Goal: Information Seeking & Learning: Compare options

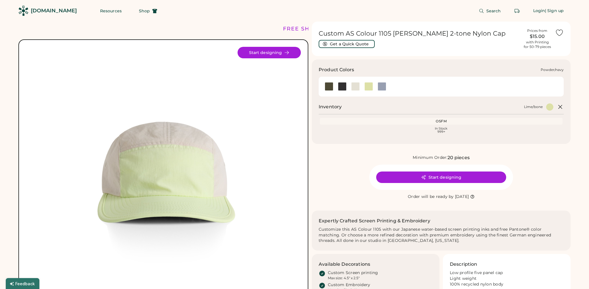
click at [383, 89] on div at bounding box center [382, 86] width 9 height 9
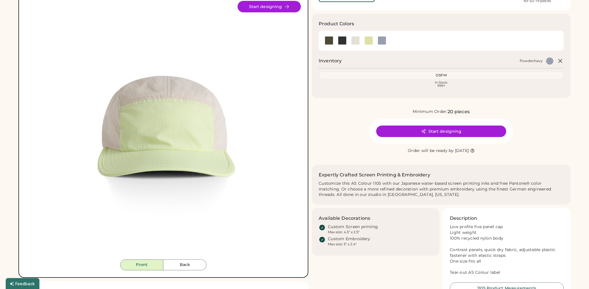
scroll to position [47, 0]
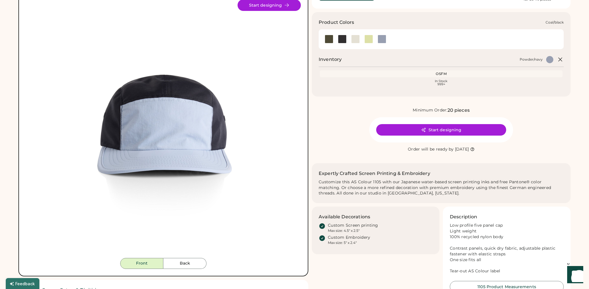
click at [342, 39] on div at bounding box center [342, 39] width 9 height 9
click at [357, 41] on div at bounding box center [355, 39] width 9 height 9
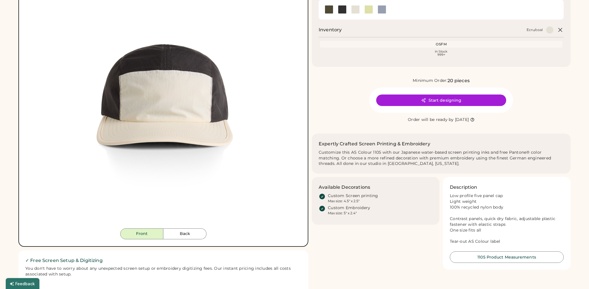
scroll to position [78, 0]
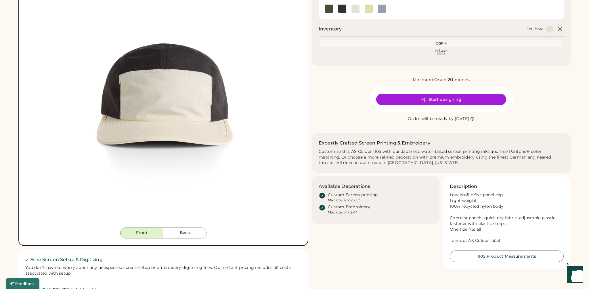
click at [368, 11] on div at bounding box center [368, 8] width 9 height 9
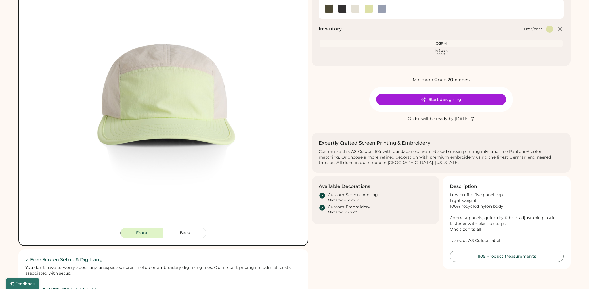
click at [328, 10] on div at bounding box center [329, 8] width 9 height 9
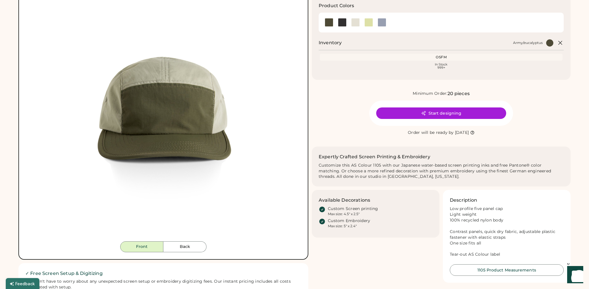
scroll to position [65, 0]
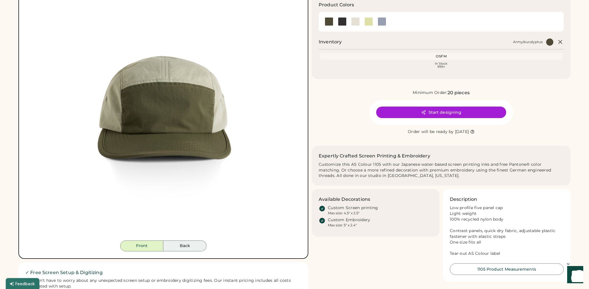
click at [186, 244] on button "Back" at bounding box center [184, 246] width 43 height 11
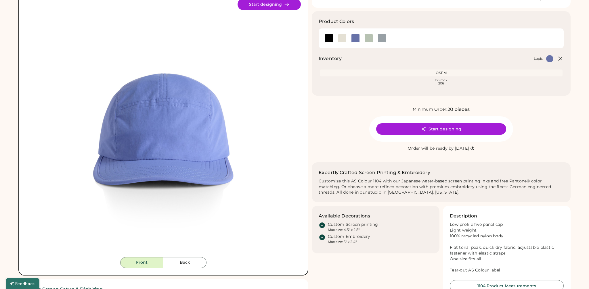
scroll to position [70, 0]
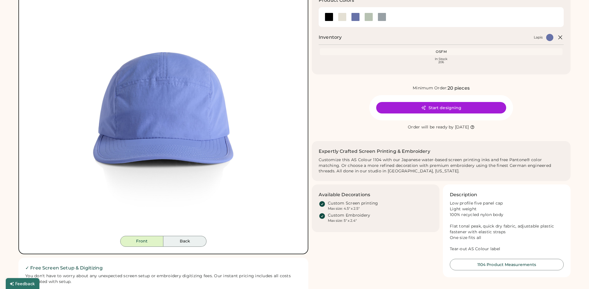
click at [185, 241] on button "Back" at bounding box center [184, 241] width 43 height 11
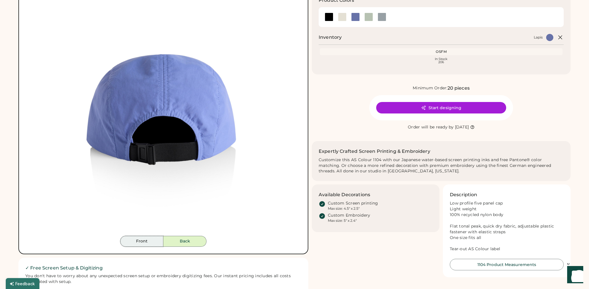
click at [152, 245] on button "Front" at bounding box center [141, 241] width 43 height 11
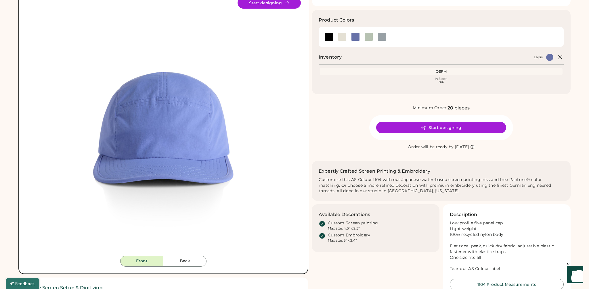
scroll to position [49, 0]
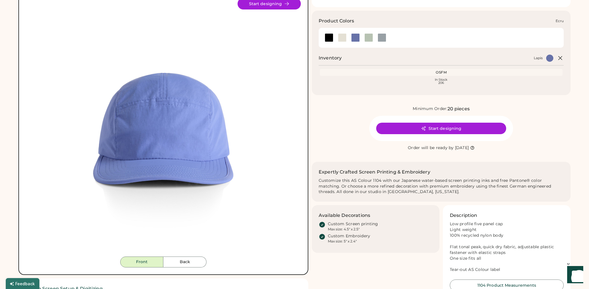
click at [343, 37] on div at bounding box center [342, 37] width 9 height 9
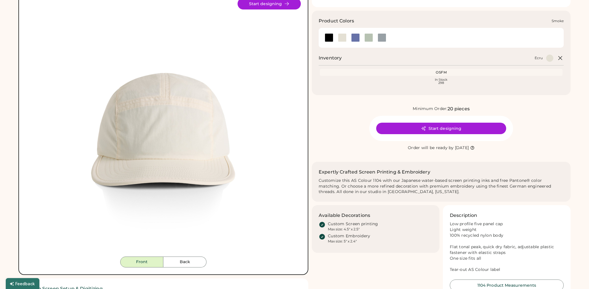
click at [381, 40] on div at bounding box center [382, 37] width 9 height 9
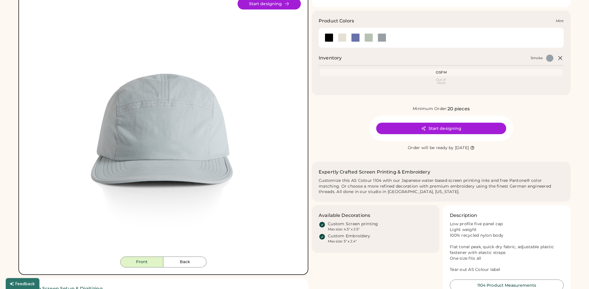
click at [369, 39] on div at bounding box center [368, 37] width 9 height 9
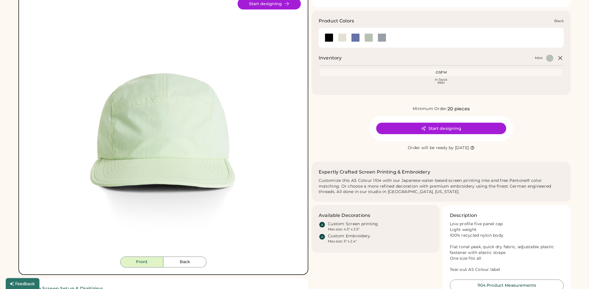
click at [330, 39] on div at bounding box center [329, 37] width 9 height 9
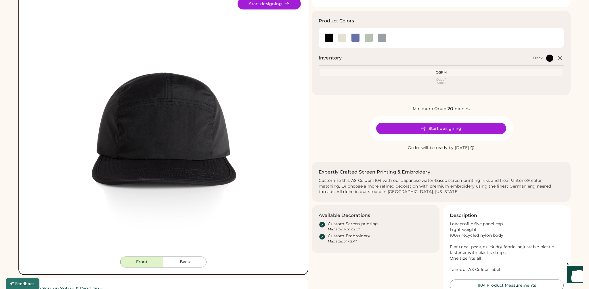
click at [338, 148] on div "Minimum Order: 20 pieces Start designing Order will be ready by Monday, Nov. 3" at bounding box center [441, 129] width 259 height 46
